Goal: Register for event/course

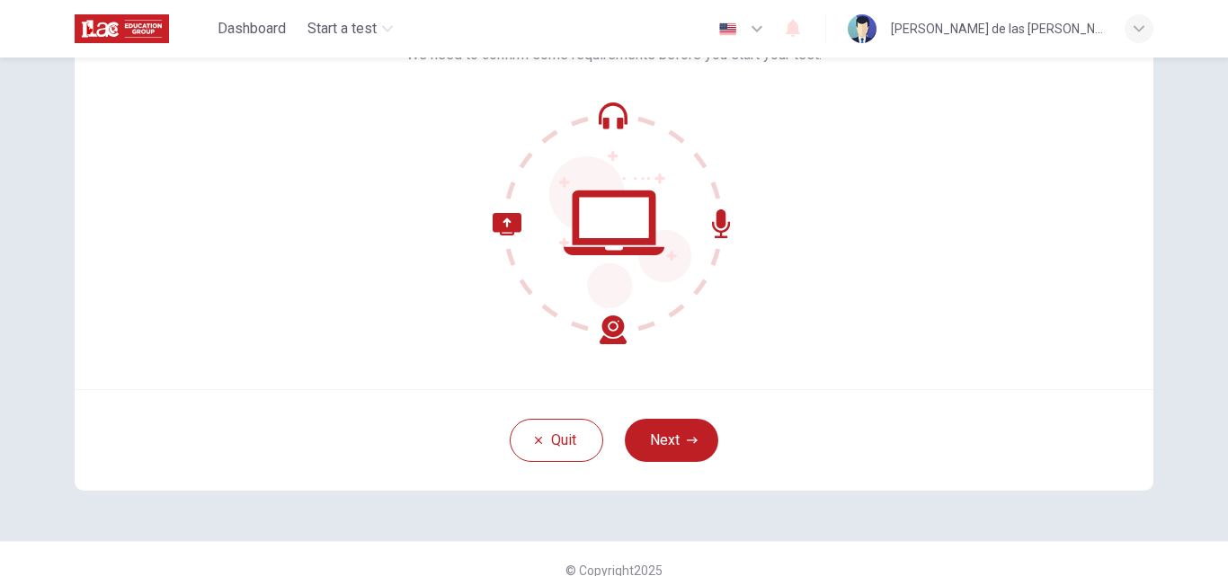
scroll to position [173, 0]
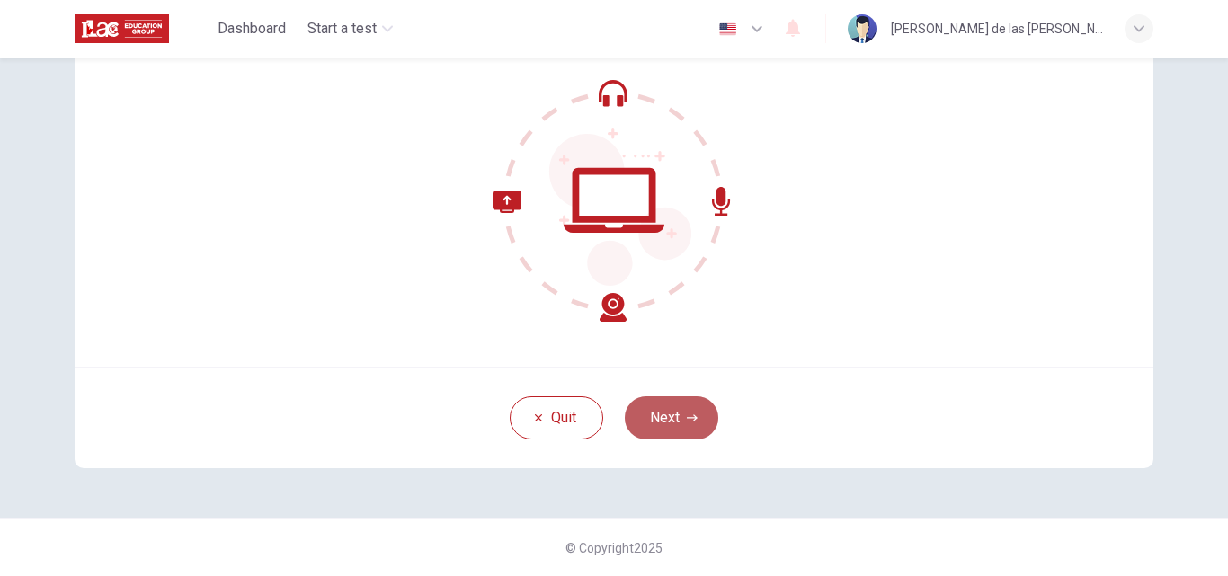
click at [657, 419] on button "Next" at bounding box center [672, 418] width 94 height 43
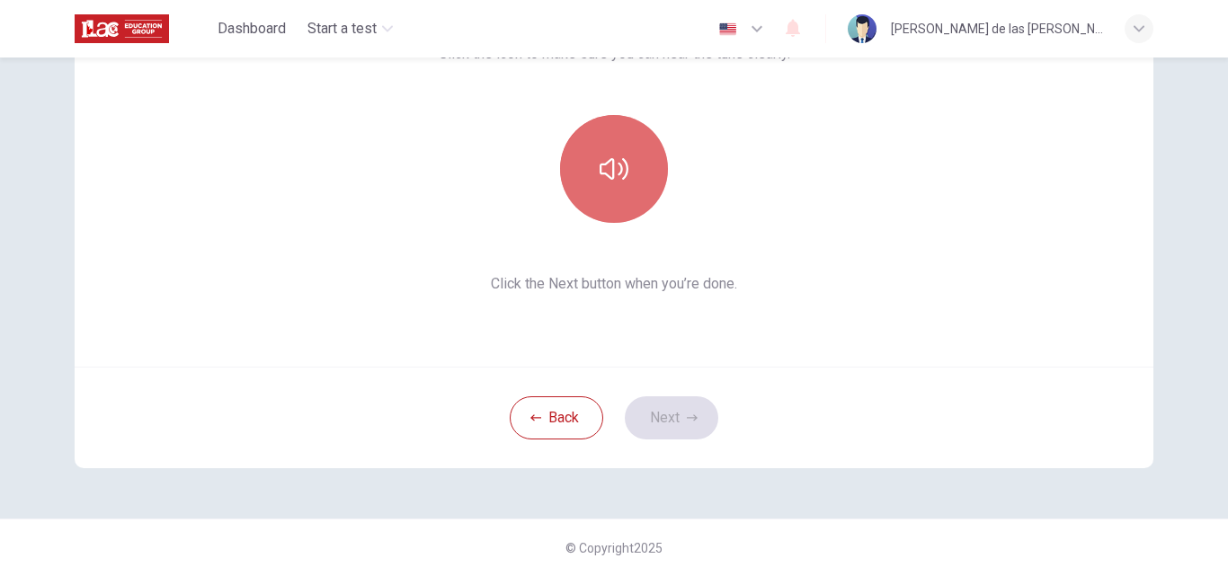
click at [596, 184] on button "button" at bounding box center [614, 169] width 108 height 108
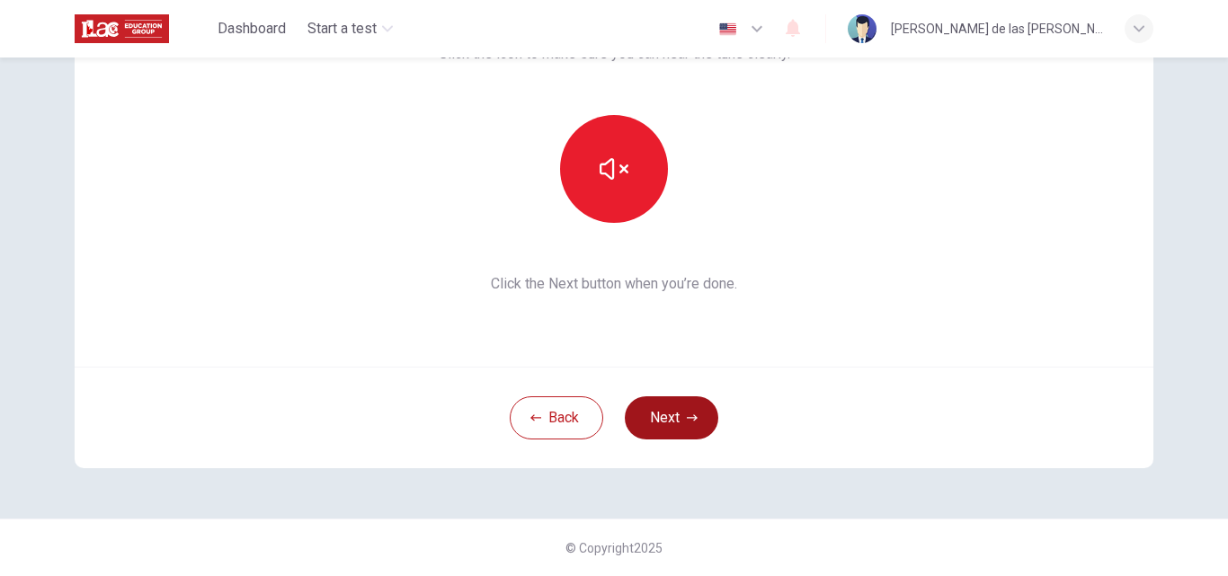
click at [673, 419] on button "Next" at bounding box center [672, 418] width 94 height 43
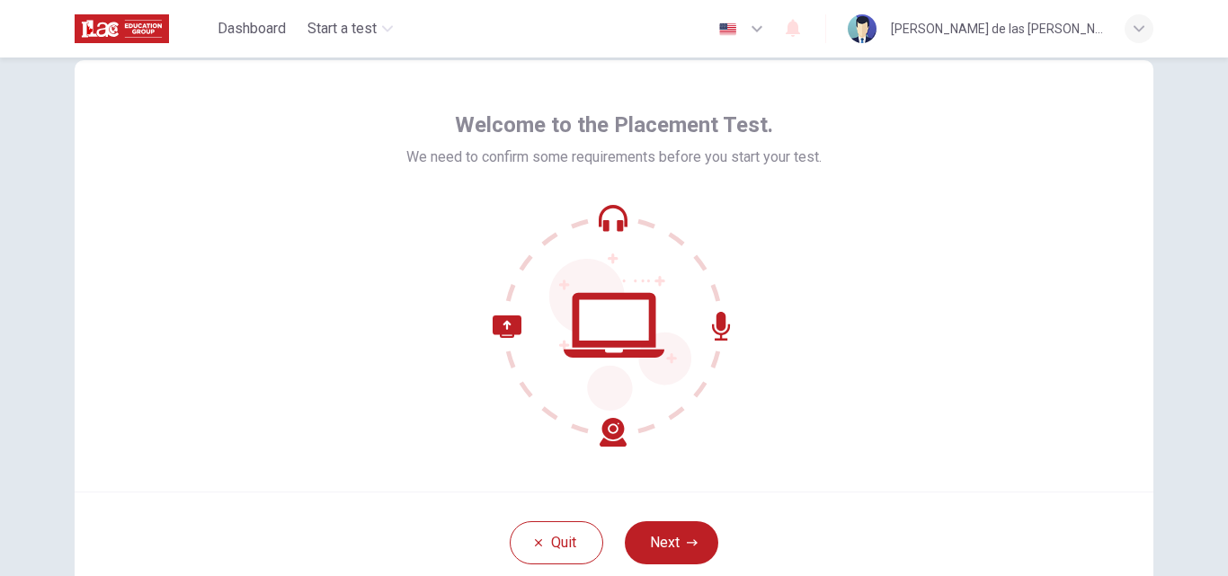
scroll to position [173, 0]
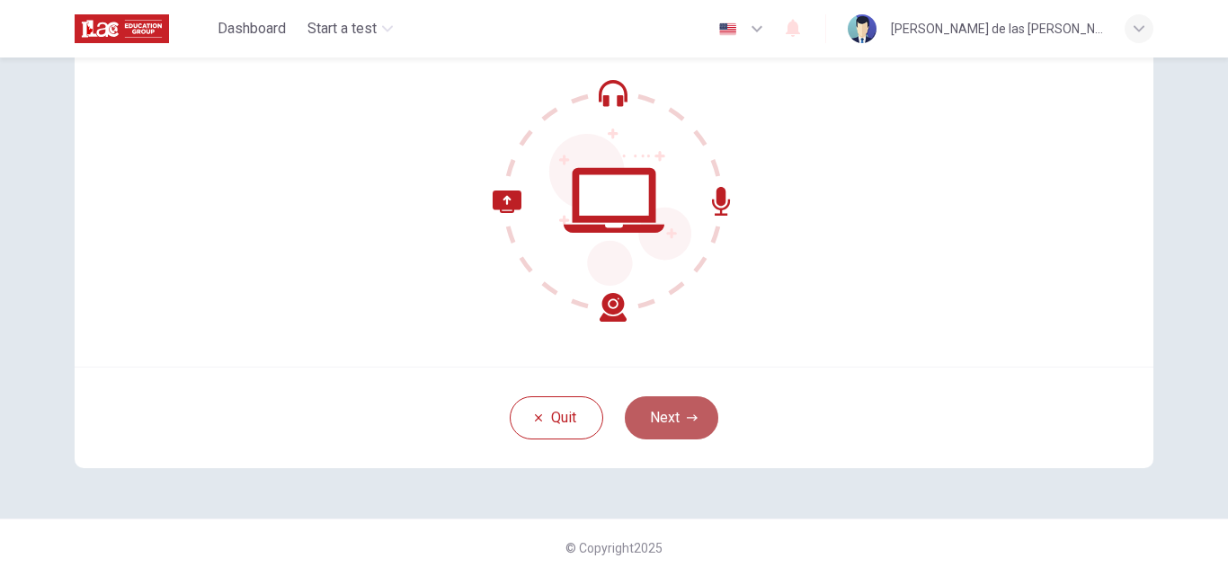
click at [673, 419] on button "Next" at bounding box center [672, 418] width 94 height 43
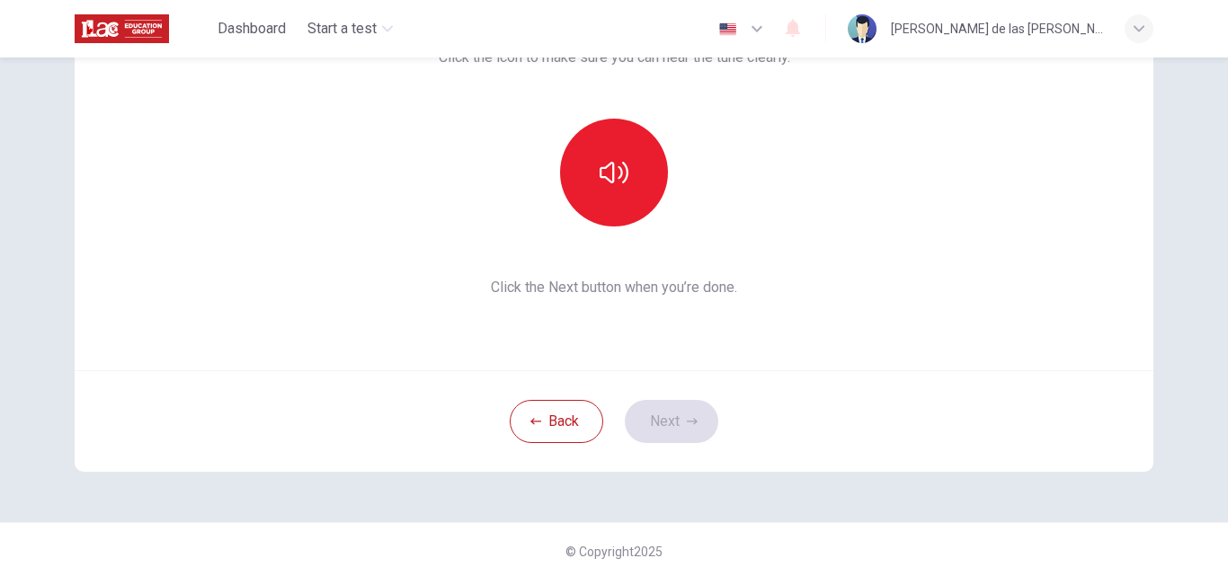
scroll to position [0, 0]
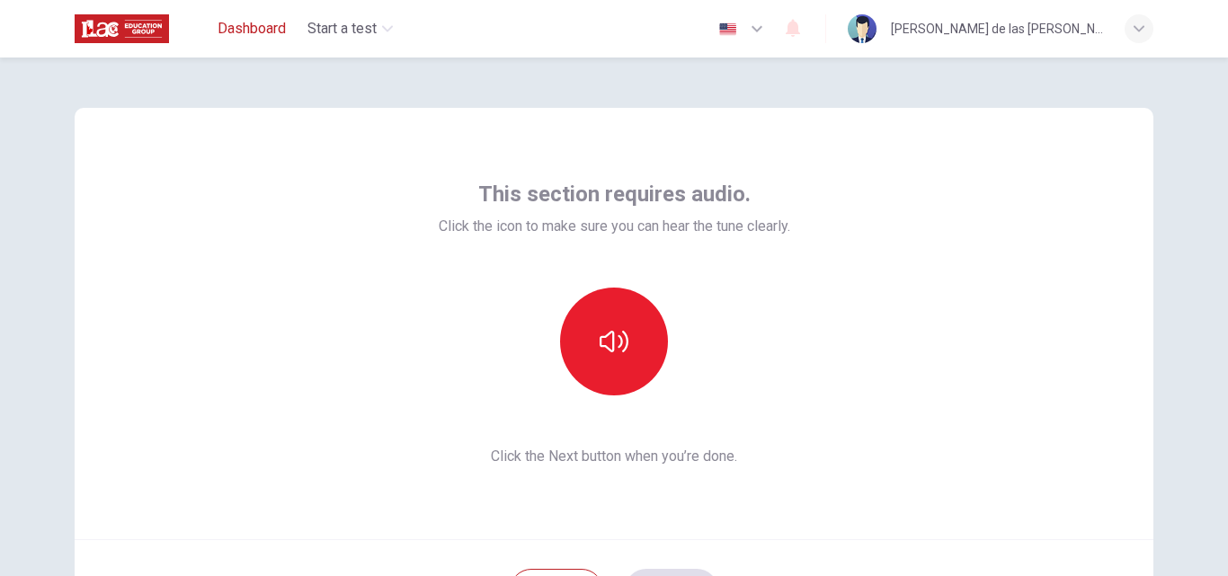
click at [263, 22] on span "Dashboard" at bounding box center [252, 29] width 68 height 22
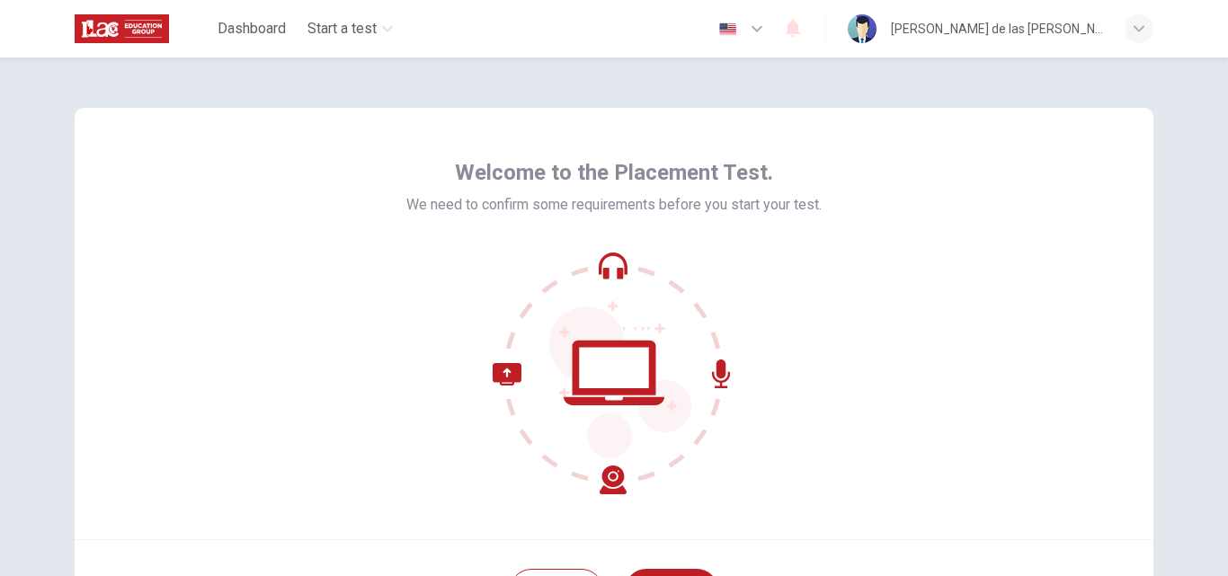
scroll to position [173, 0]
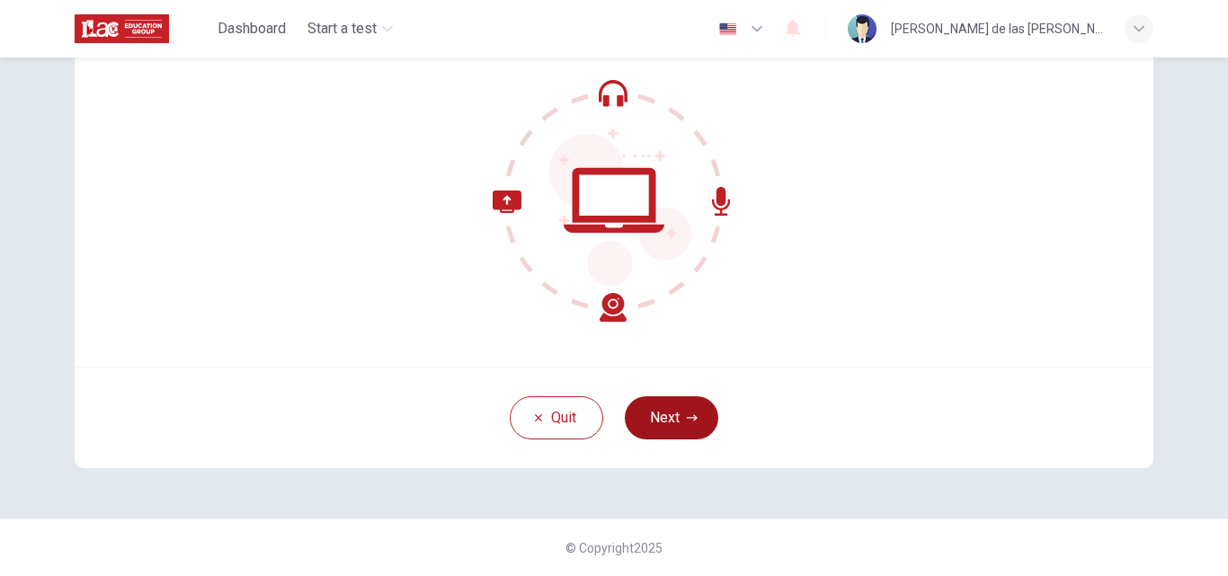
click at [677, 413] on button "Next" at bounding box center [672, 418] width 94 height 43
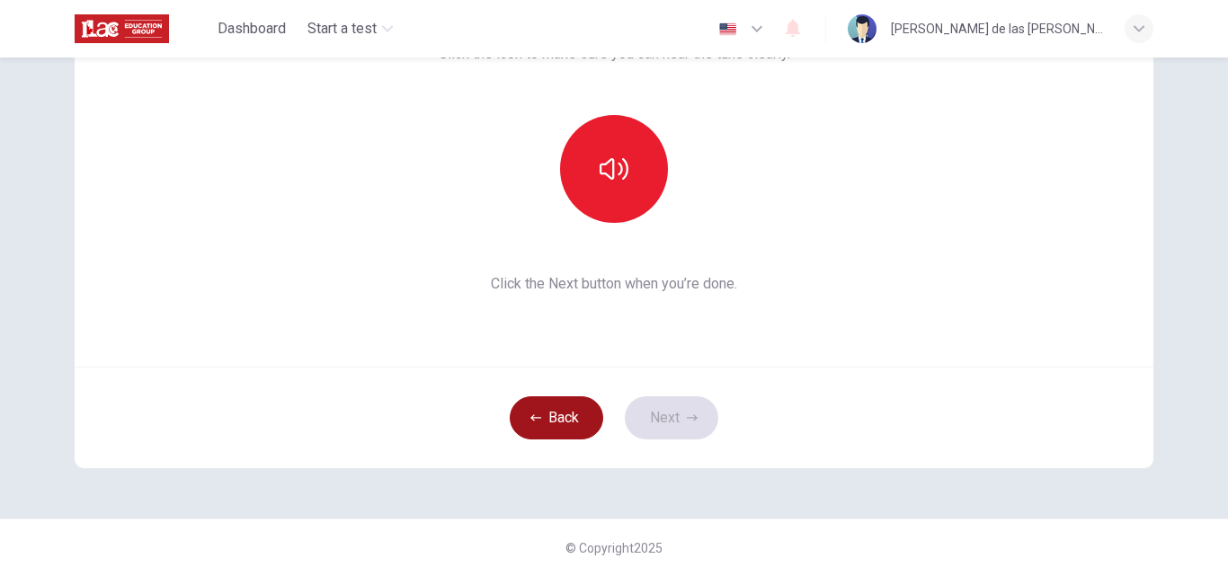
click at [564, 425] on button "Back" at bounding box center [557, 418] width 94 height 43
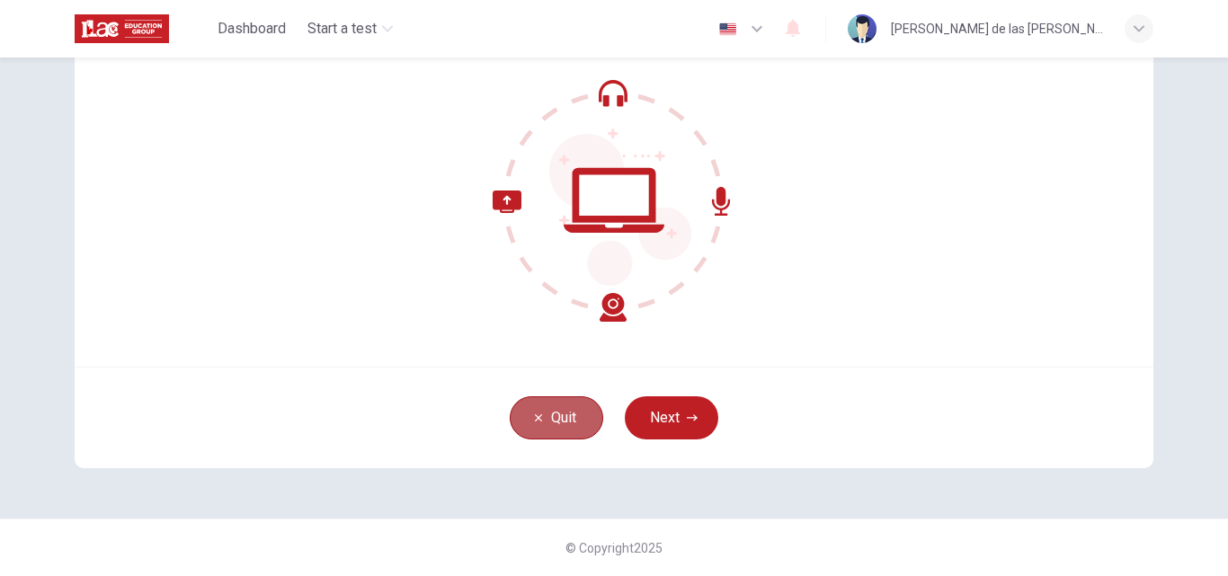
click at [548, 420] on button "Quit" at bounding box center [557, 418] width 94 height 43
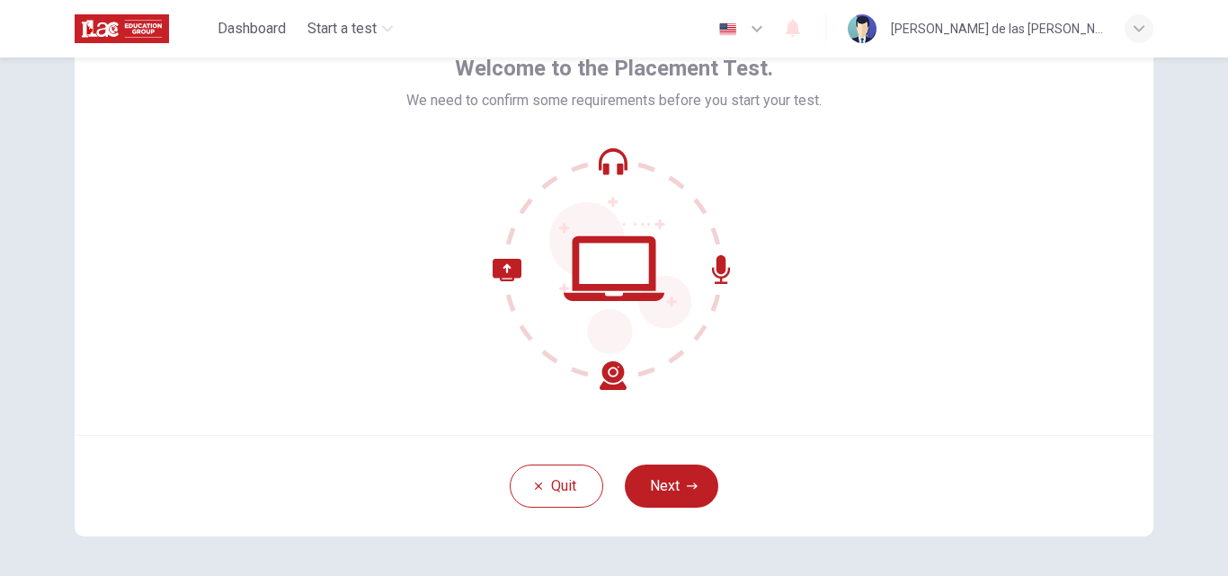
scroll to position [173, 0]
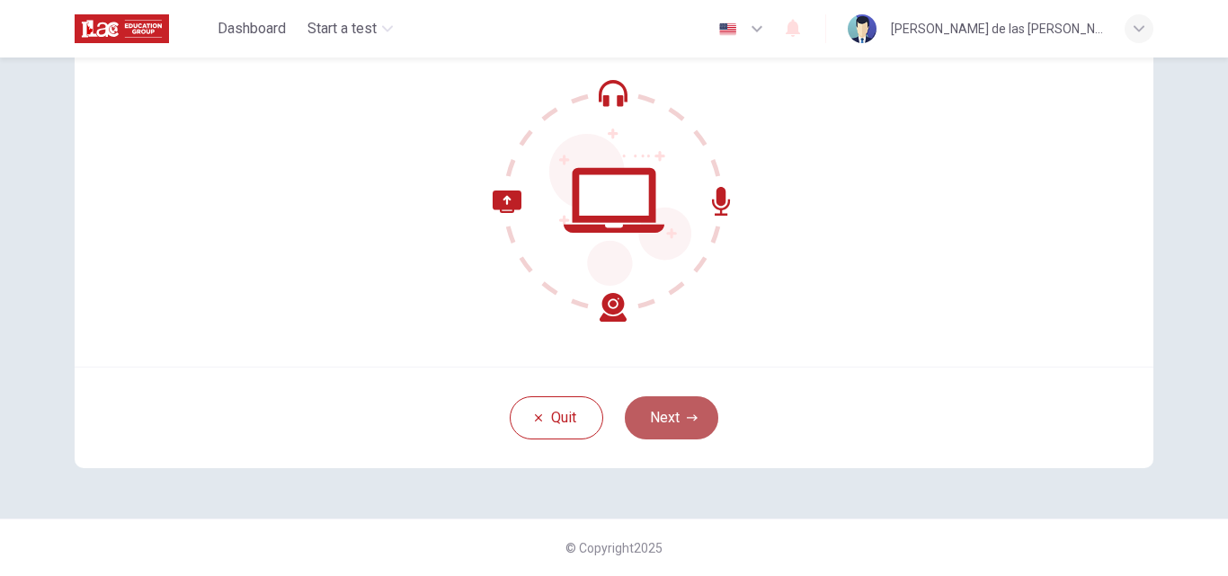
click at [671, 425] on button "Next" at bounding box center [672, 418] width 94 height 43
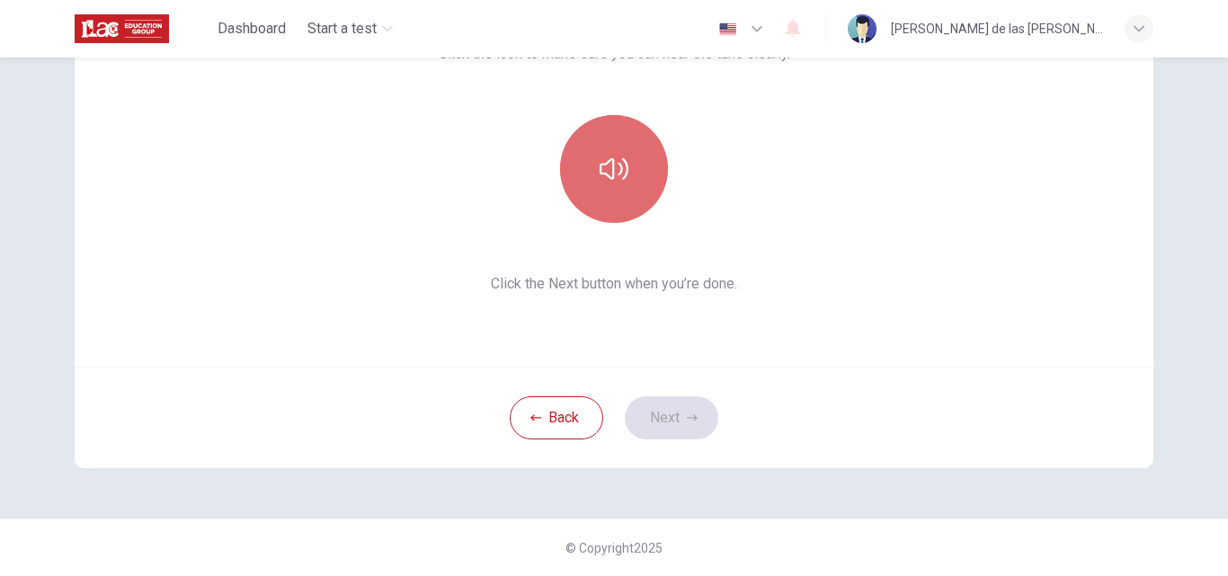
click at [615, 193] on button "button" at bounding box center [614, 169] width 108 height 108
click at [624, 165] on button "button" at bounding box center [614, 169] width 108 height 108
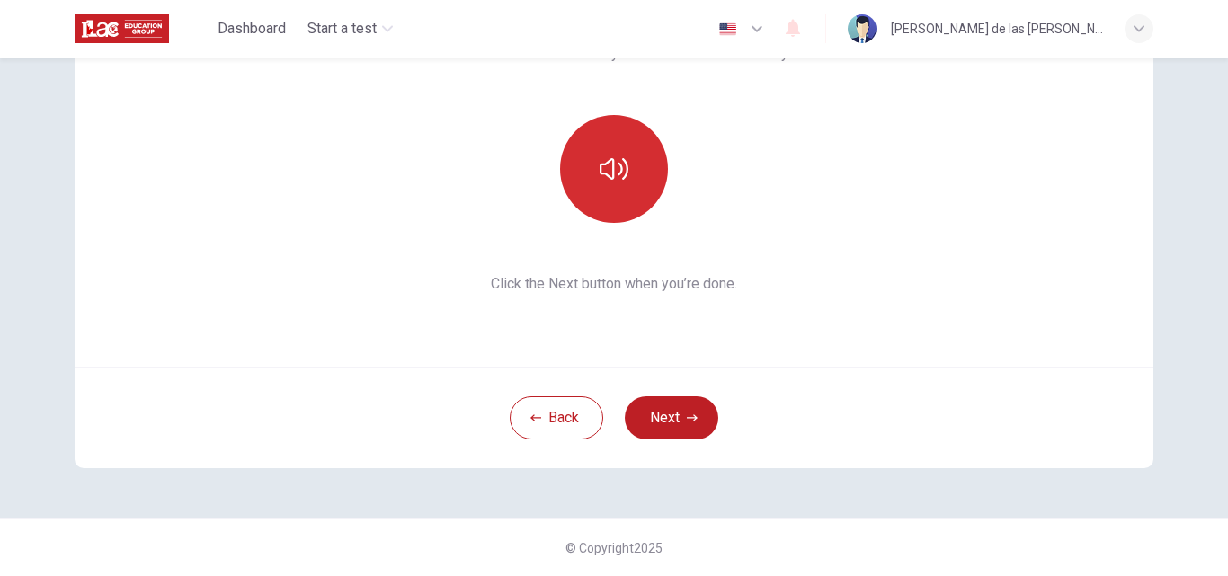
click at [624, 165] on button "button" at bounding box center [614, 169] width 108 height 108
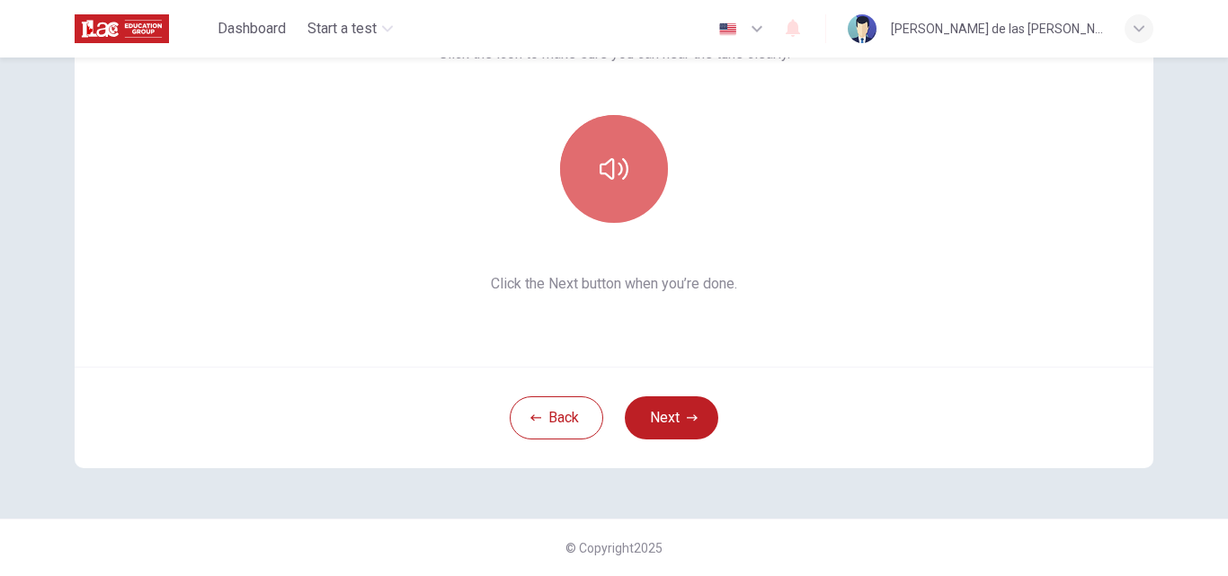
click at [624, 173] on button "button" at bounding box center [614, 169] width 108 height 108
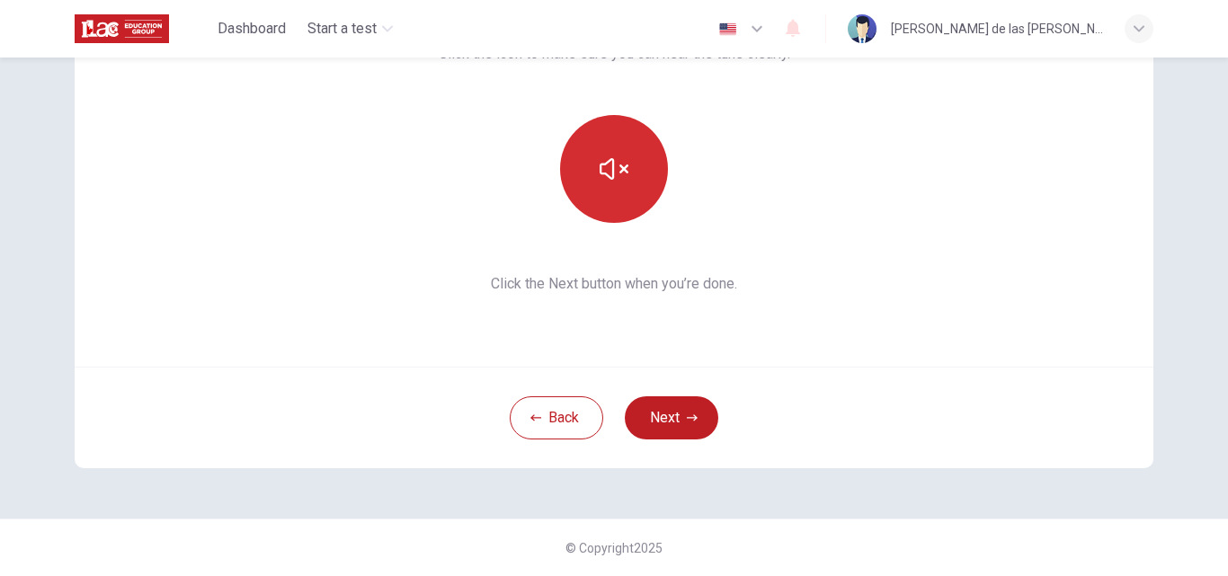
click at [624, 173] on button "button" at bounding box center [614, 169] width 108 height 108
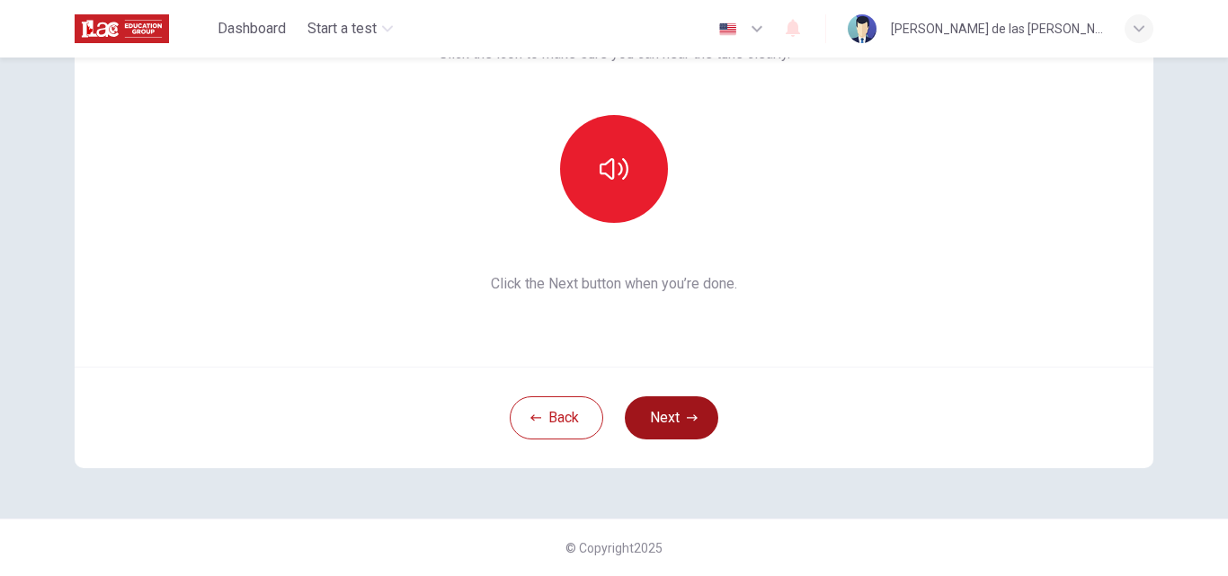
click at [655, 415] on button "Next" at bounding box center [672, 418] width 94 height 43
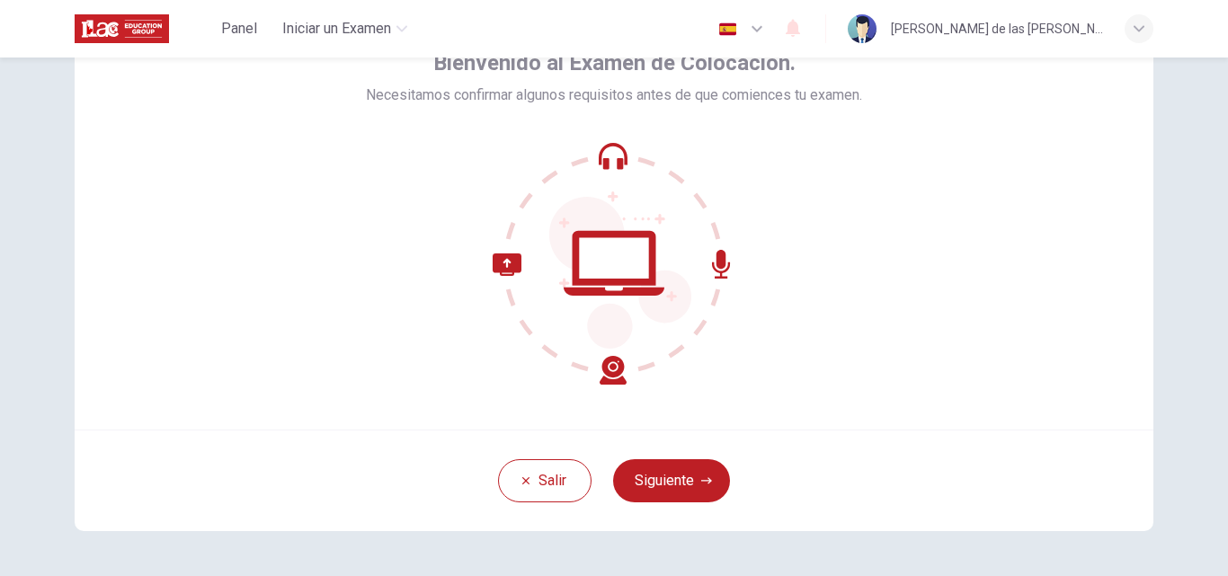
scroll to position [173, 0]
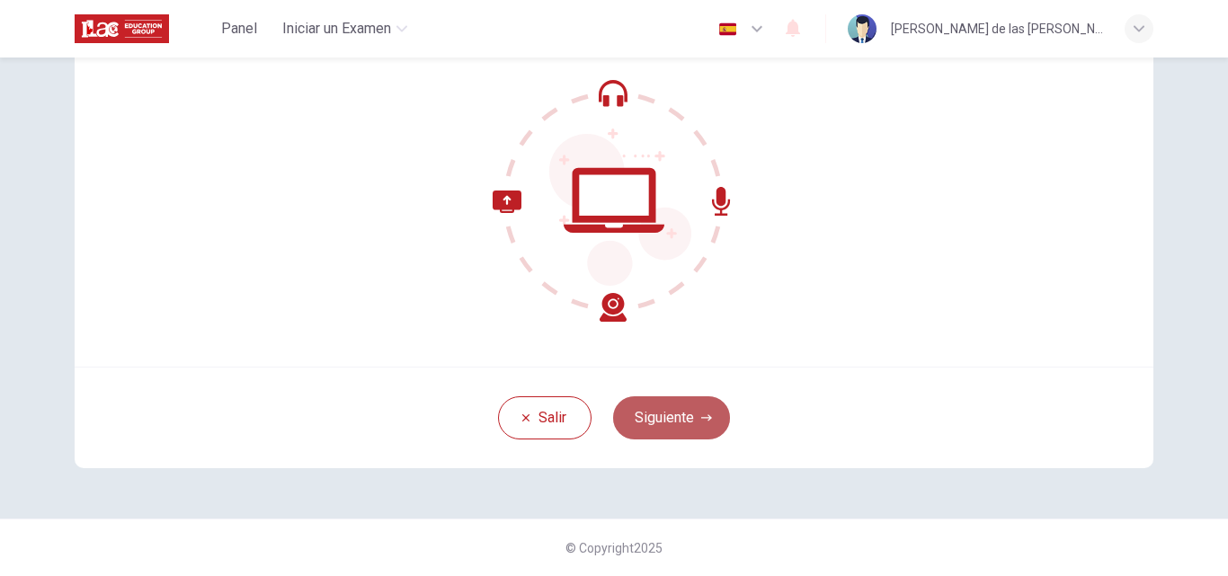
click at [652, 423] on button "Siguiente" at bounding box center [671, 418] width 117 height 43
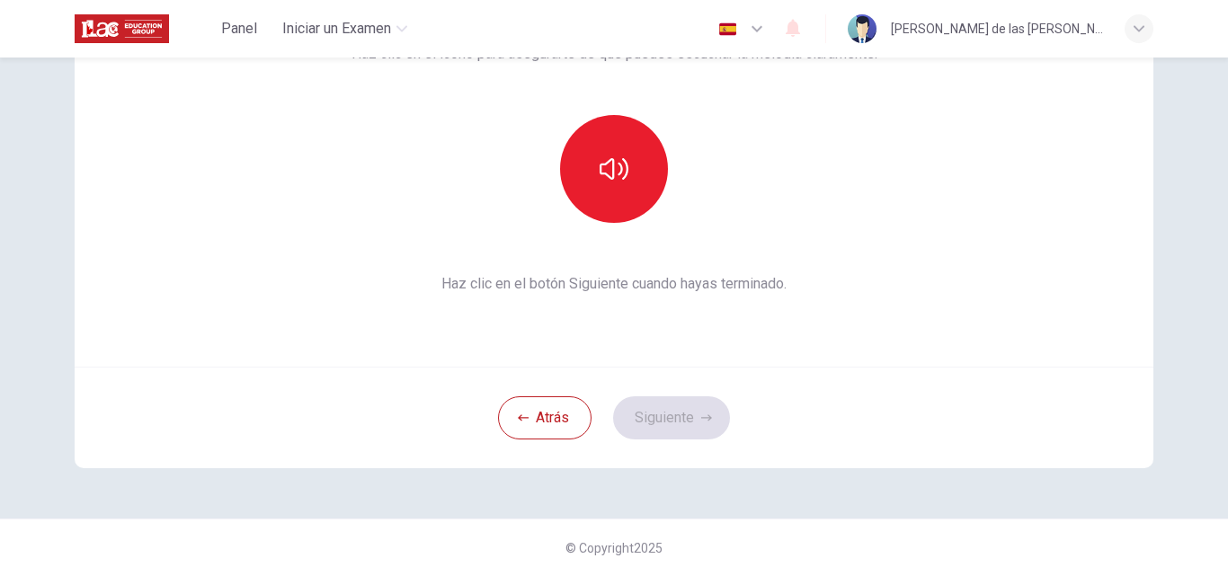
click at [650, 431] on div "Atrás Siguiente" at bounding box center [614, 418] width 1079 height 102
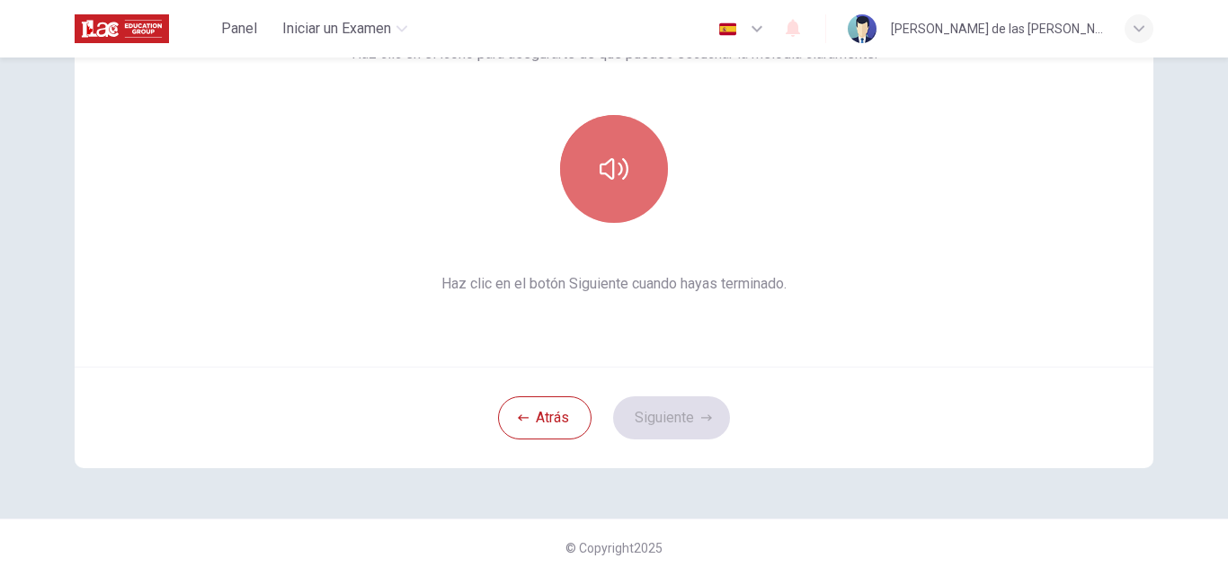
click at [611, 175] on icon "button" at bounding box center [614, 169] width 29 height 29
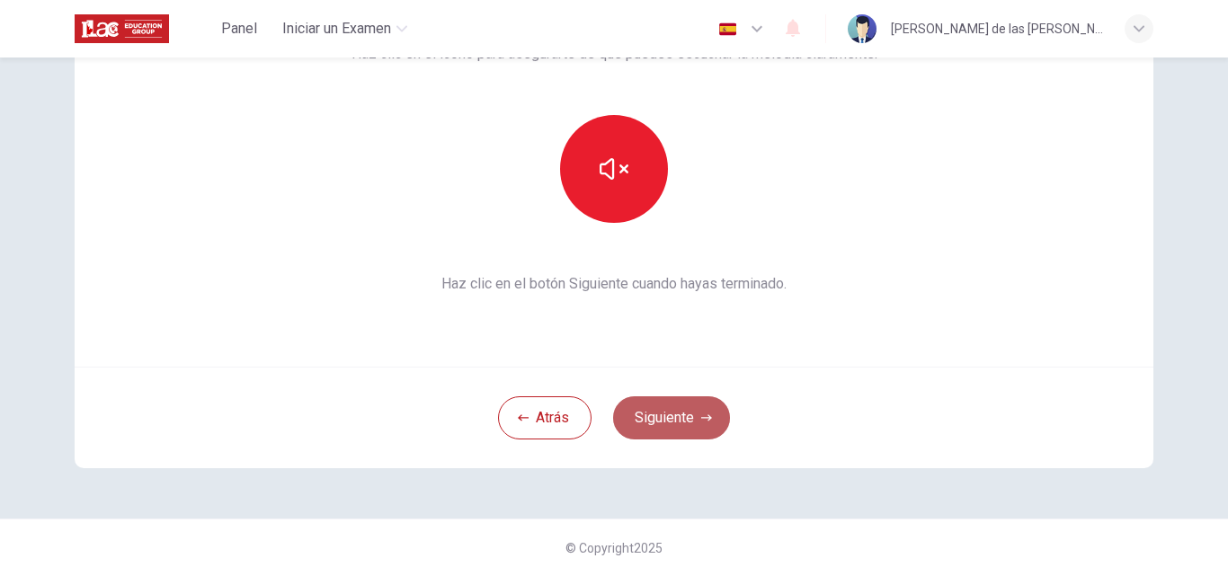
click at [642, 418] on button "Siguiente" at bounding box center [671, 418] width 117 height 43
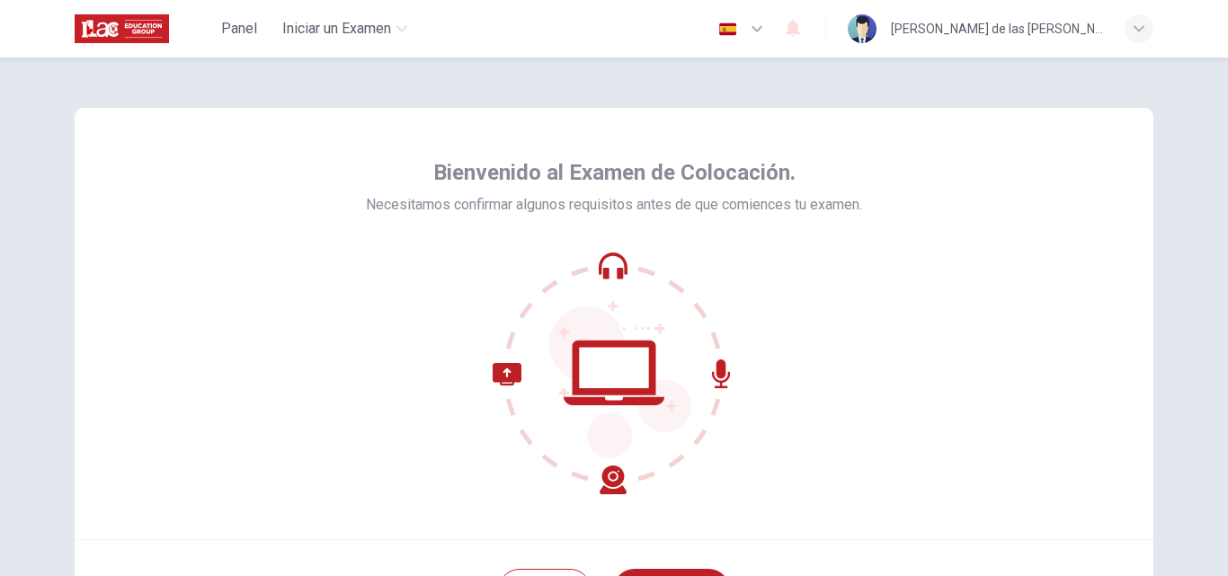
scroll to position [173, 0]
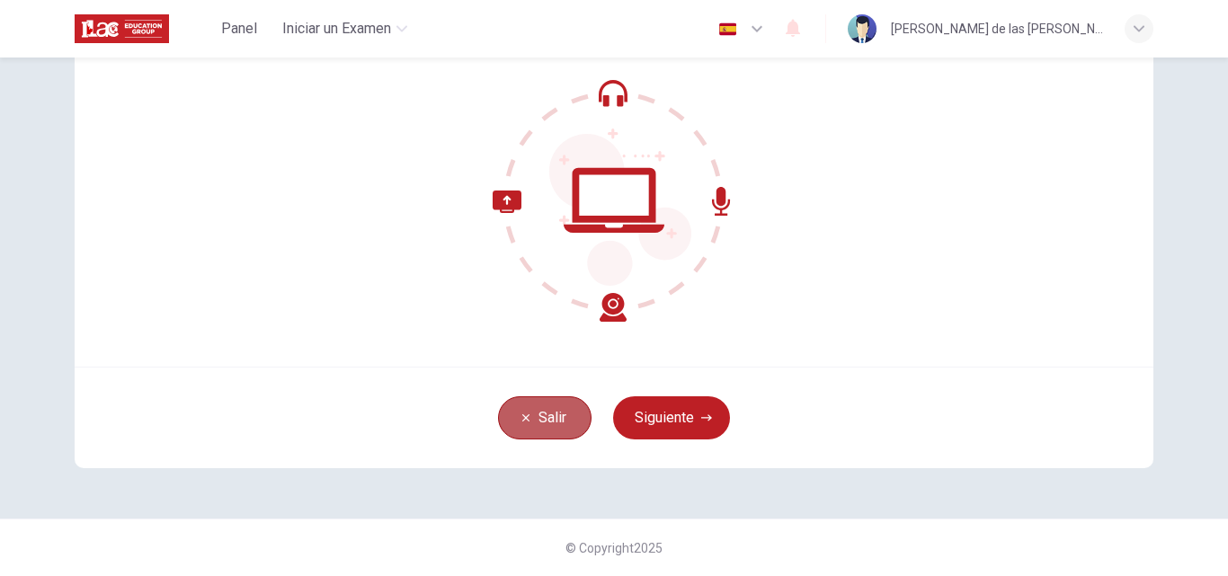
click at [521, 431] on button "Salir" at bounding box center [545, 418] width 94 height 43
